Goal: Task Accomplishment & Management: Manage account settings

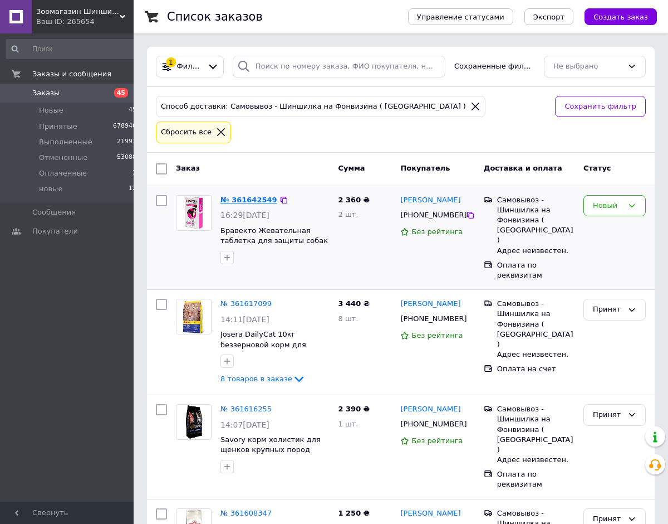
click at [250, 196] on link "№ 361642549" at bounding box center [249, 200] width 57 height 8
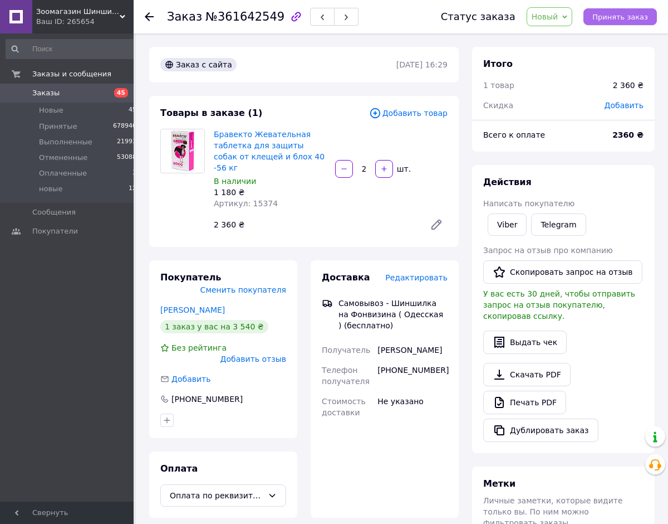
click at [615, 20] on span "Принять заказ" at bounding box center [621, 17] width 56 height 8
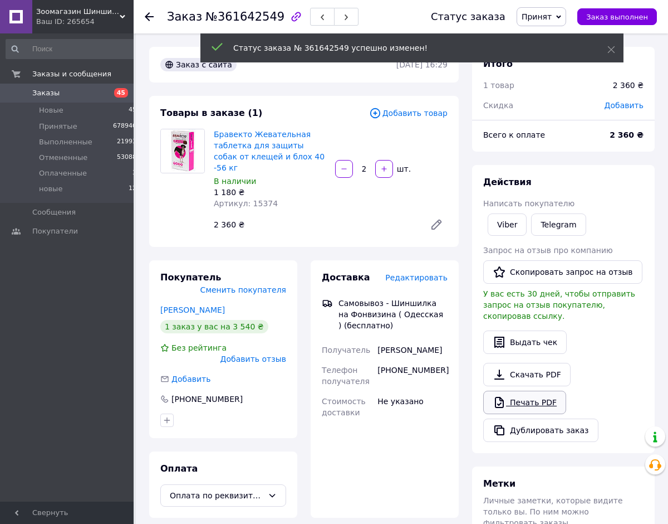
click at [511, 408] on link "Печать PDF" at bounding box center [525, 401] width 83 height 23
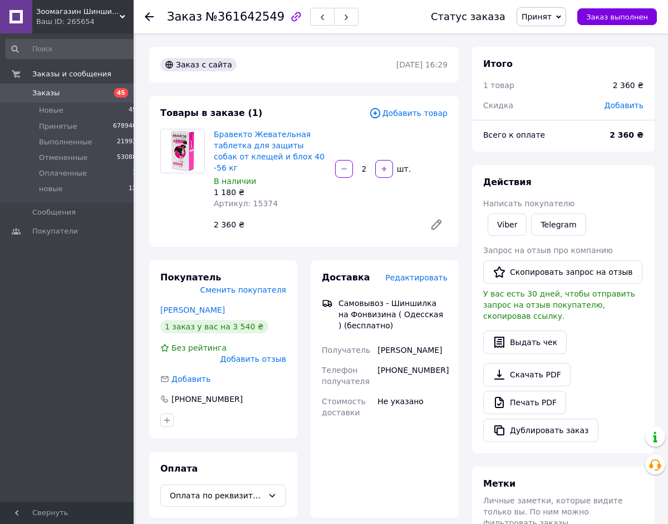
click at [149, 14] on icon at bounding box center [149, 16] width 9 height 9
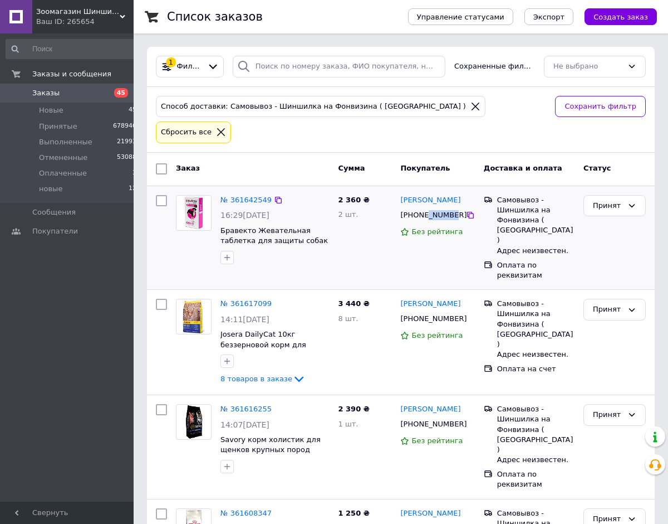
drag, startPoint x: 455, startPoint y: 193, endPoint x: 426, endPoint y: 193, distance: 29.0
click at [426, 208] on div "[PHONE_NUMBER]" at bounding box center [432, 215] width 68 height 14
drag, startPoint x: 456, startPoint y: 193, endPoint x: 420, endPoint y: 193, distance: 35.7
click at [420, 208] on div "[PHONE_NUMBER]" at bounding box center [432, 215] width 68 height 14
copy div "669993005"
